Goal: Task Accomplishment & Management: Use online tool/utility

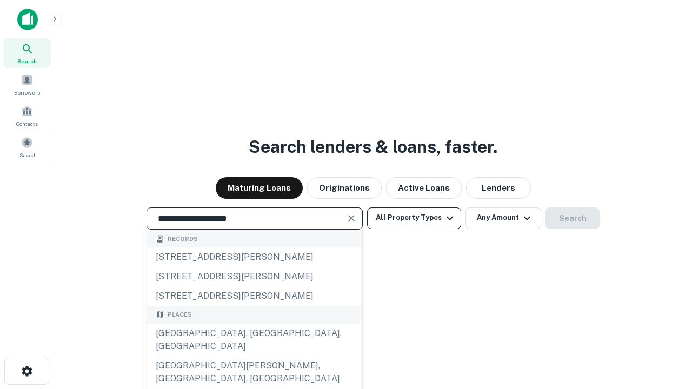
type input "**********"
click at [414, 218] on button "All Property Types" at bounding box center [414, 219] width 94 height 22
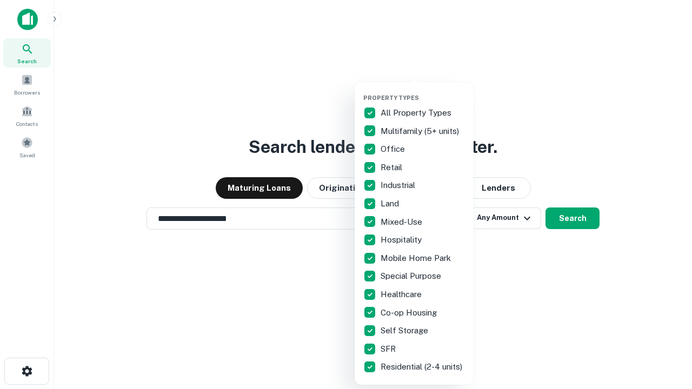
click at [423, 91] on button "button" at bounding box center [422, 91] width 119 height 1
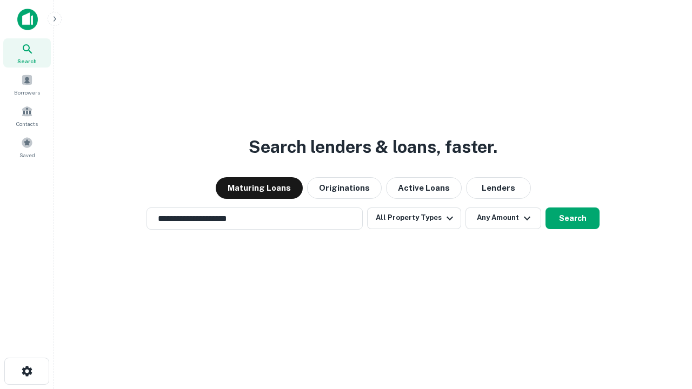
scroll to position [6, 130]
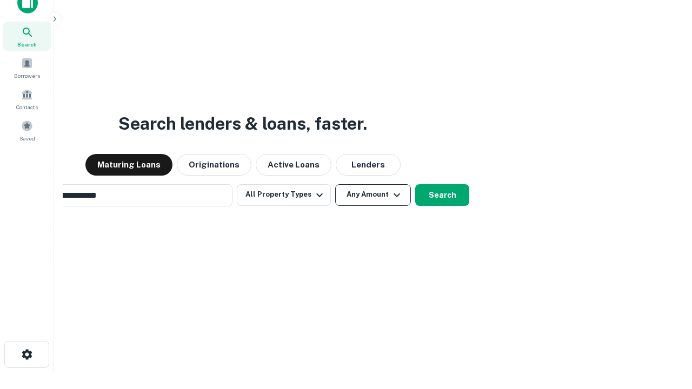
click at [335, 184] on button "Any Amount" at bounding box center [373, 195] width 76 height 22
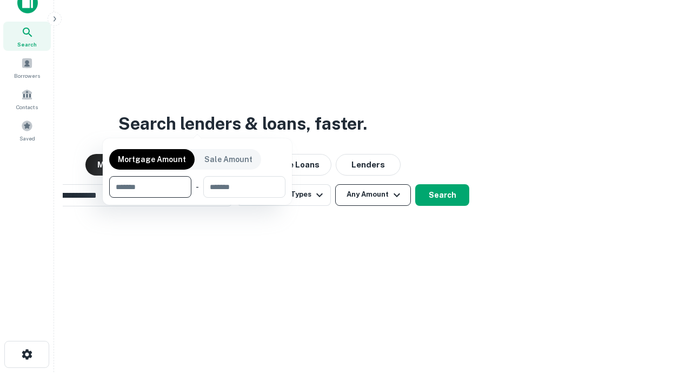
scroll to position [17, 0]
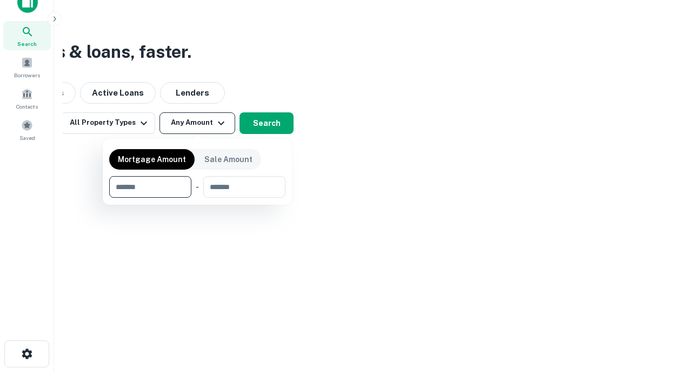
type input "*******"
click at [197, 198] on button "button" at bounding box center [197, 198] width 176 height 1
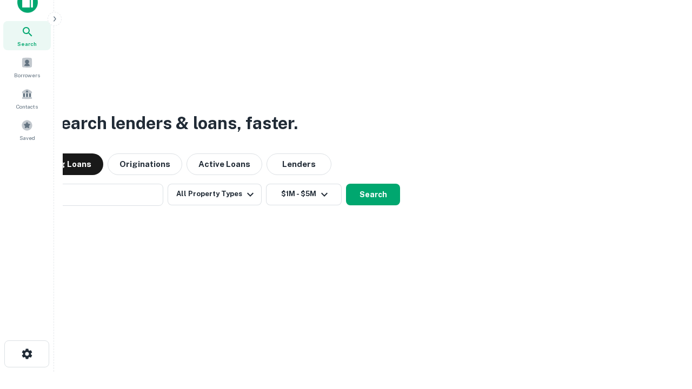
scroll to position [17, 0]
click at [346, 184] on button "Search" at bounding box center [373, 195] width 54 height 22
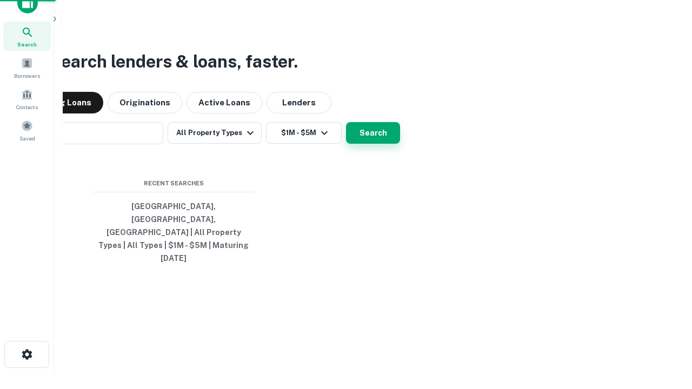
scroll to position [17, 0]
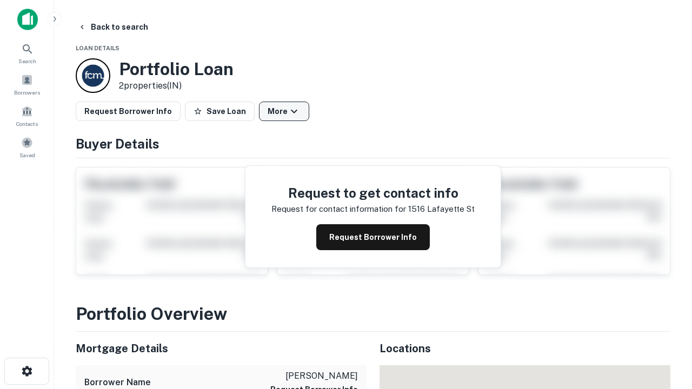
click at [284, 111] on button "More" at bounding box center [284, 111] width 50 height 19
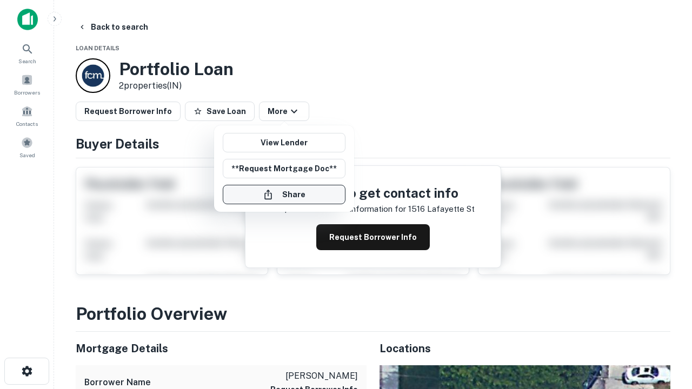
click at [284, 195] on button "Share" at bounding box center [284, 194] width 123 height 19
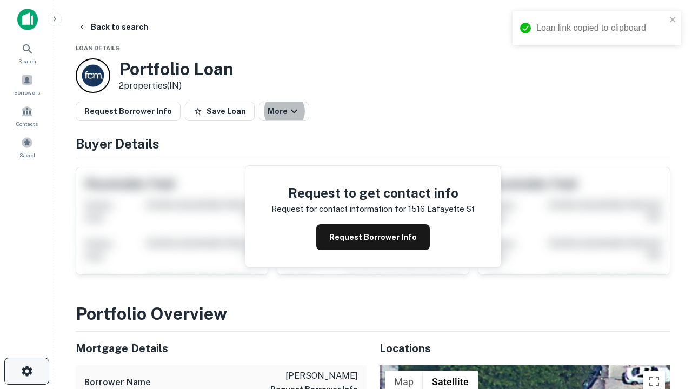
click at [26, 371] on icon "button" at bounding box center [27, 371] width 13 height 13
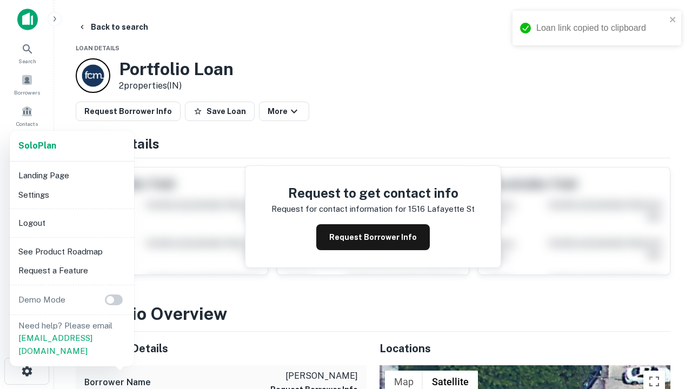
click at [71, 223] on li "Logout" at bounding box center [72, 222] width 116 height 19
